Goal: Find contact information: Find contact information

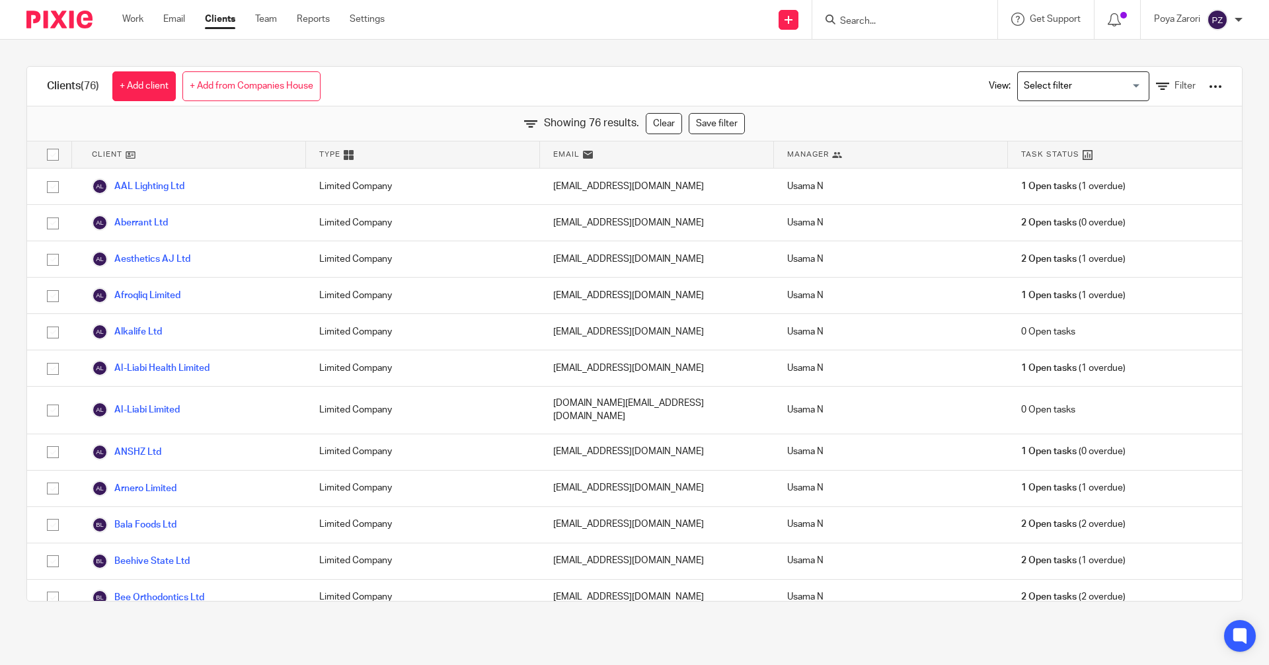
click at [852, 22] on input "Search" at bounding box center [898, 22] width 119 height 12
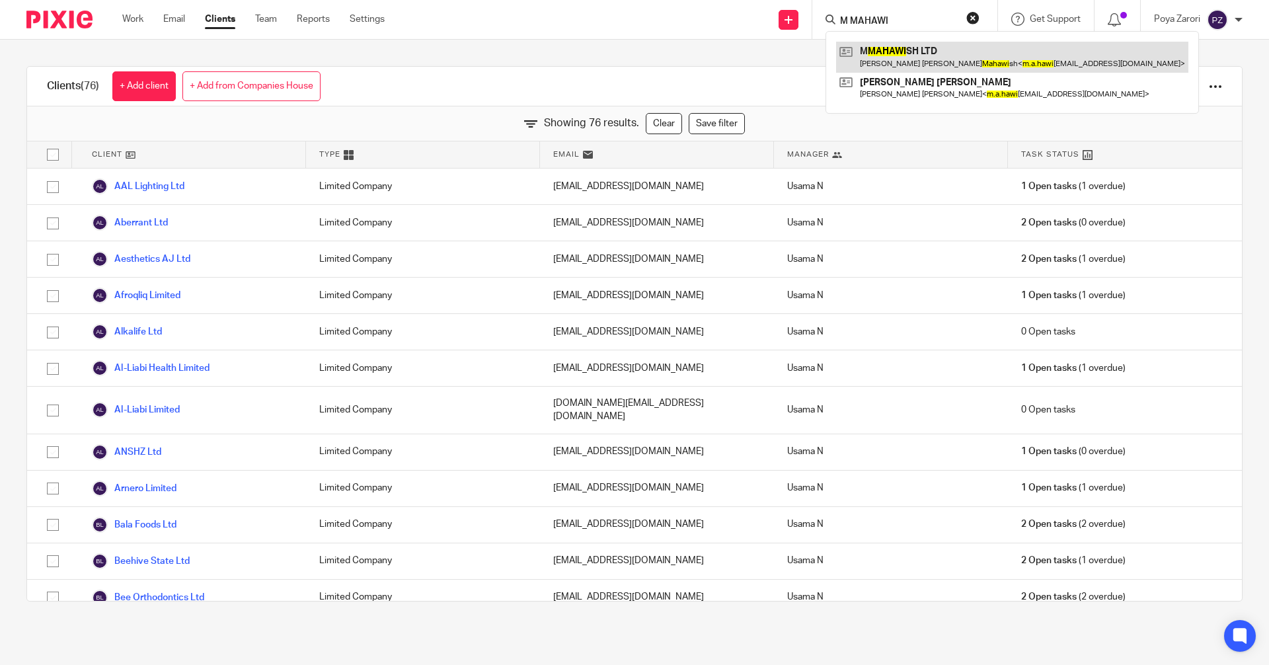
type input "M MAHAWI"
click at [934, 57] on link at bounding box center [1012, 57] width 352 height 30
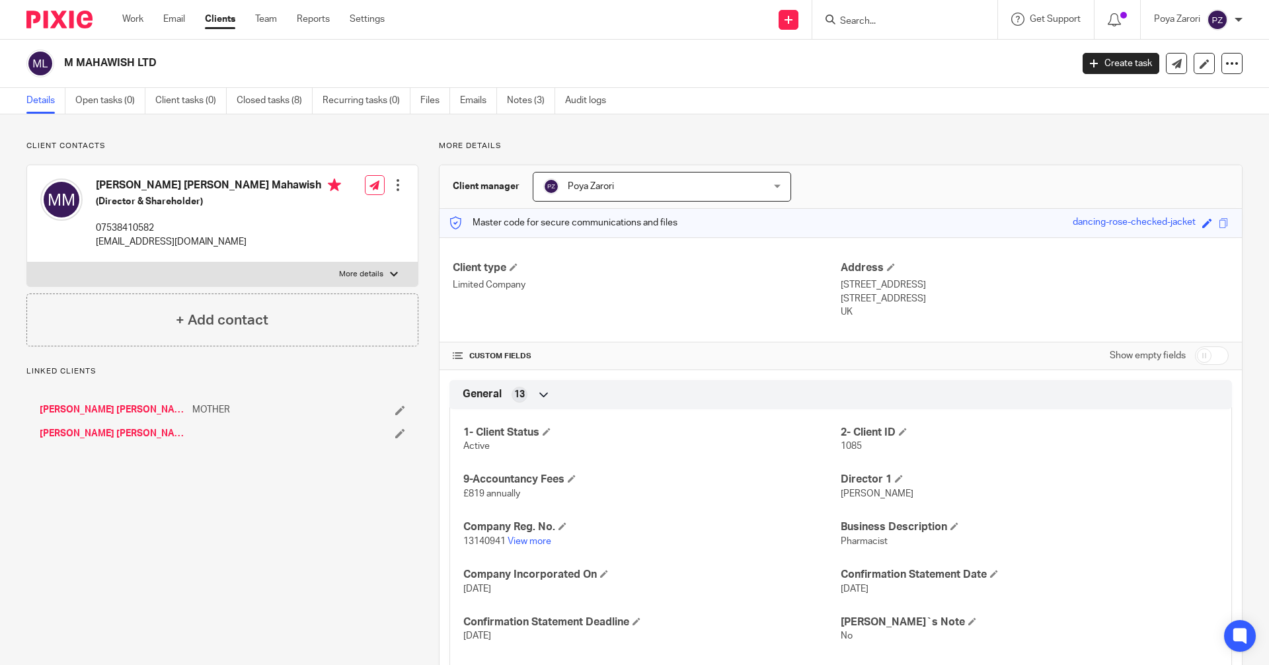
click at [96, 62] on h2 "M MAHAWISH LTD" at bounding box center [463, 63] width 799 height 14
copy main "M MAHAWISH LTD Create task Update from Companies House Export data Merge Archiv…"
click at [874, 19] on input "Search" at bounding box center [898, 22] width 119 height 12
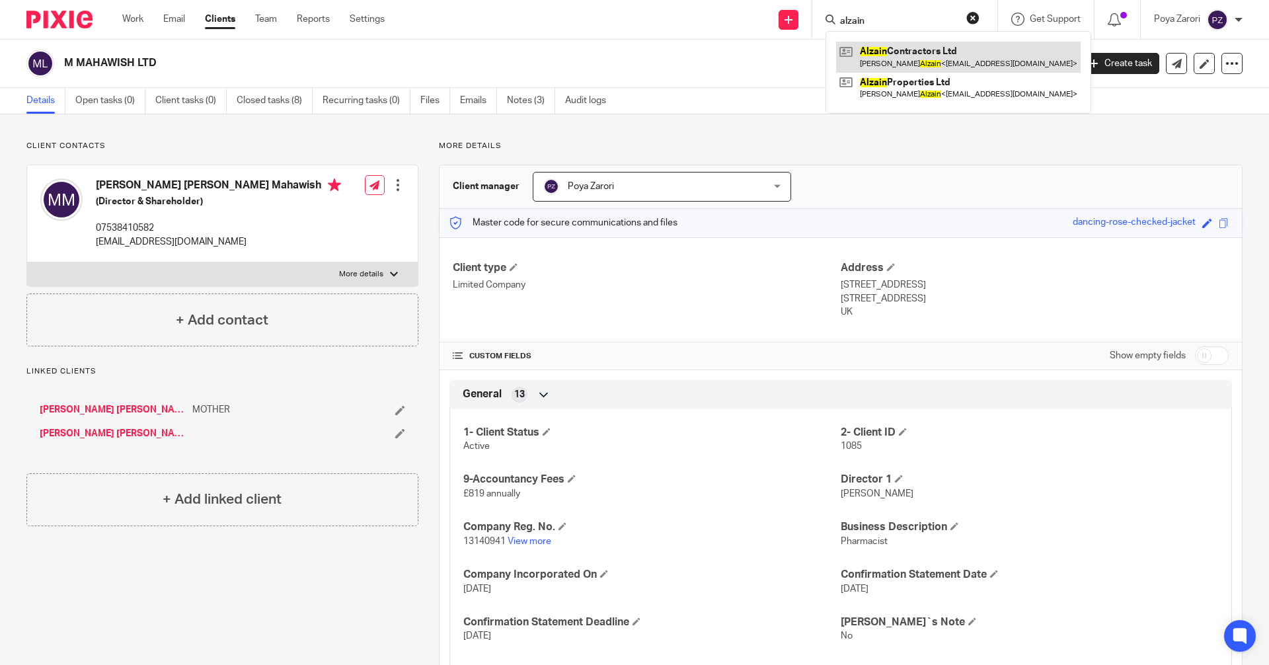
type input "alzain"
click at [900, 61] on link at bounding box center [958, 57] width 244 height 30
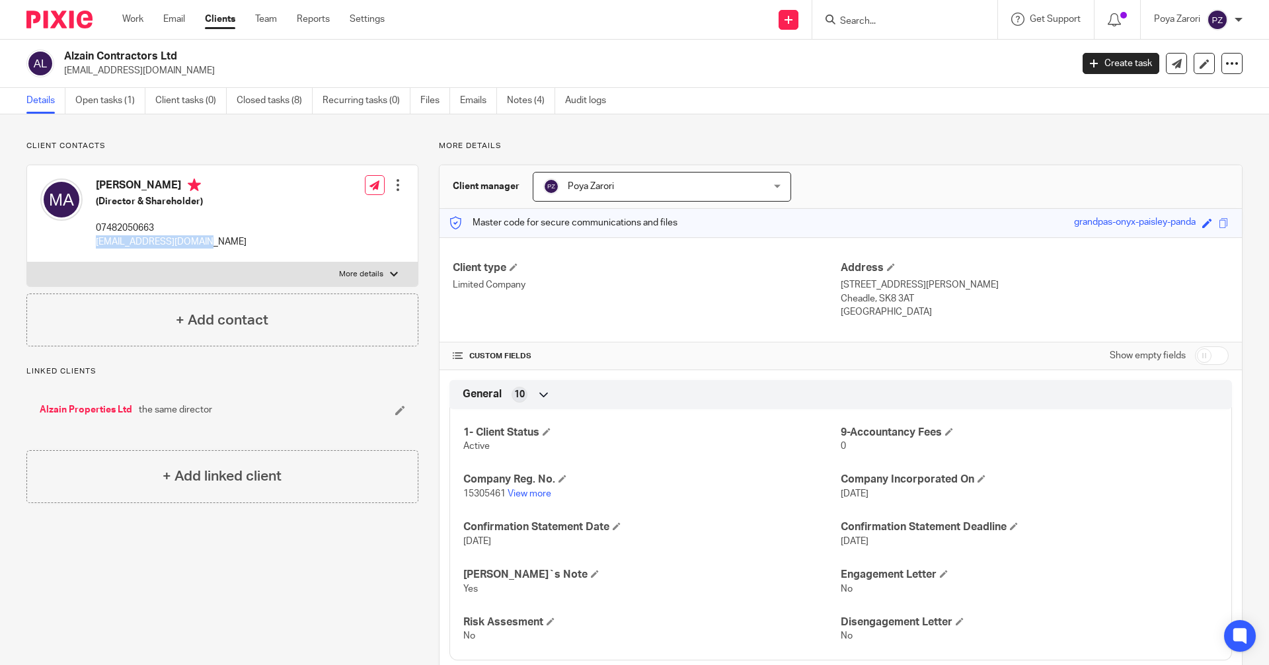
drag, startPoint x: 207, startPoint y: 240, endPoint x: 99, endPoint y: 243, distance: 108.4
click at [97, 243] on div "[PERSON_NAME] (Director & Shareholder) 07482050663 [EMAIL_ADDRESS][DOMAIN_NAME]…" at bounding box center [222, 213] width 391 height 97
copy p "[EMAIL_ADDRESS][DOMAIN_NAME]"
